Goal: Task Accomplishment & Management: Manage account settings

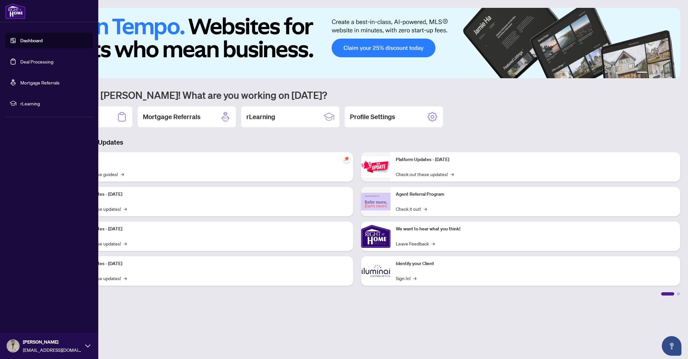
click at [35, 44] on link "Dashboard" at bounding box center [31, 41] width 22 height 6
click at [27, 63] on link "Deal Processing" at bounding box center [36, 62] width 33 height 6
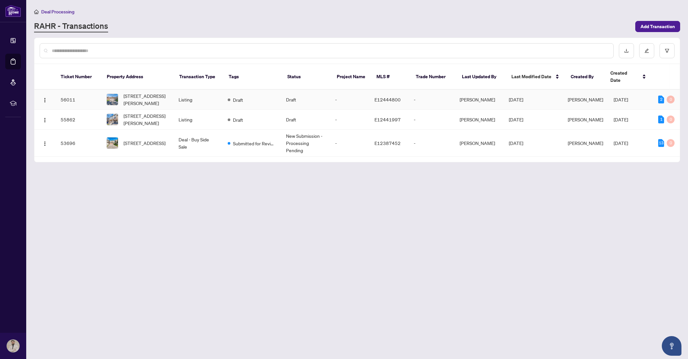
click at [211, 95] on td "Listing" at bounding box center [197, 100] width 49 height 20
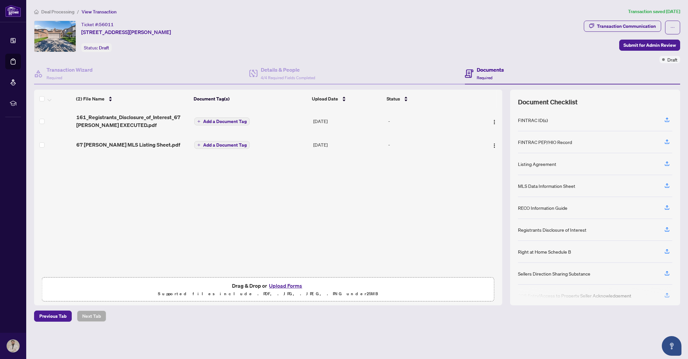
click at [238, 143] on span "Add a Document Tag" at bounding box center [225, 145] width 44 height 5
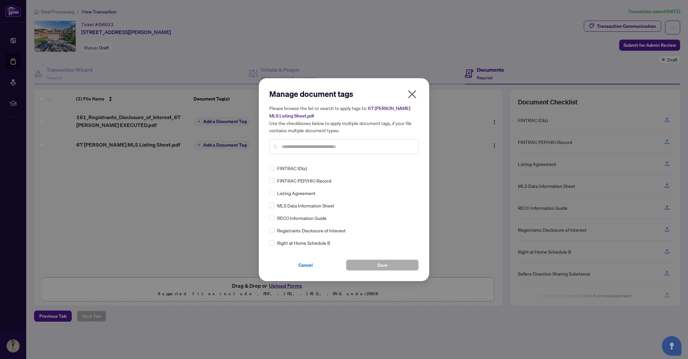
click at [301, 147] on input "text" at bounding box center [347, 146] width 132 height 7
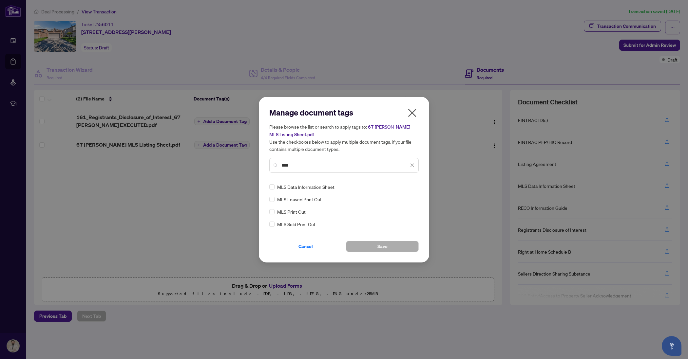
type input "***"
click at [296, 208] on span "MLS Print Out" at bounding box center [291, 211] width 28 height 7
click at [296, 210] on span "MLS Print Out" at bounding box center [291, 211] width 28 height 7
click at [409, 115] on icon "close" at bounding box center [412, 113] width 10 height 10
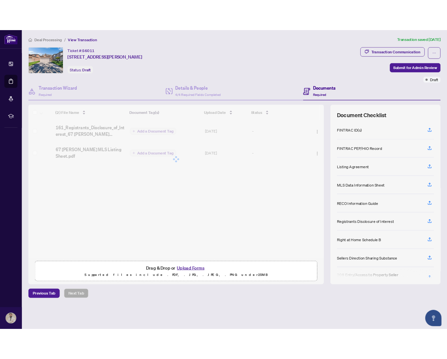
scroll to position [30, 0]
